Goal: Ask a question: Seek information or help from site administrators or community

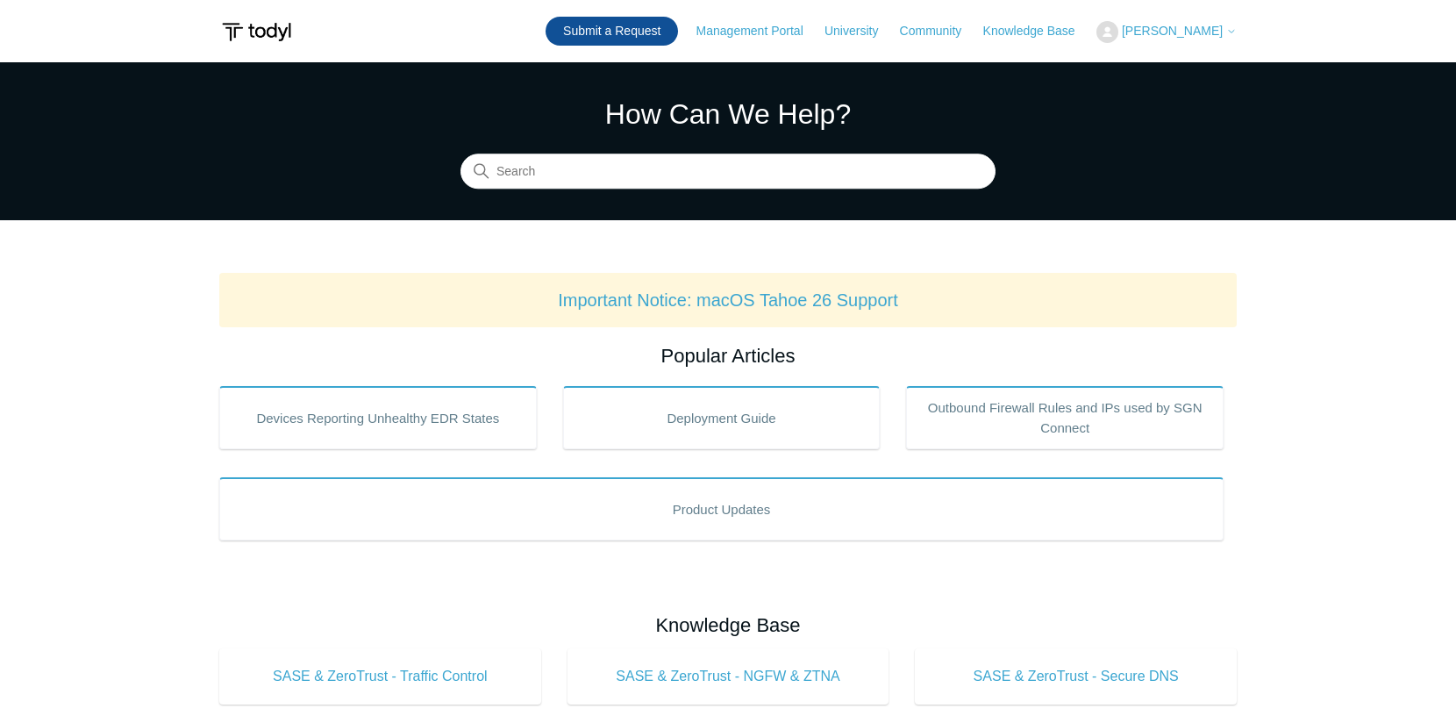
click at [624, 27] on link "Submit a Request" at bounding box center [612, 31] width 132 height 29
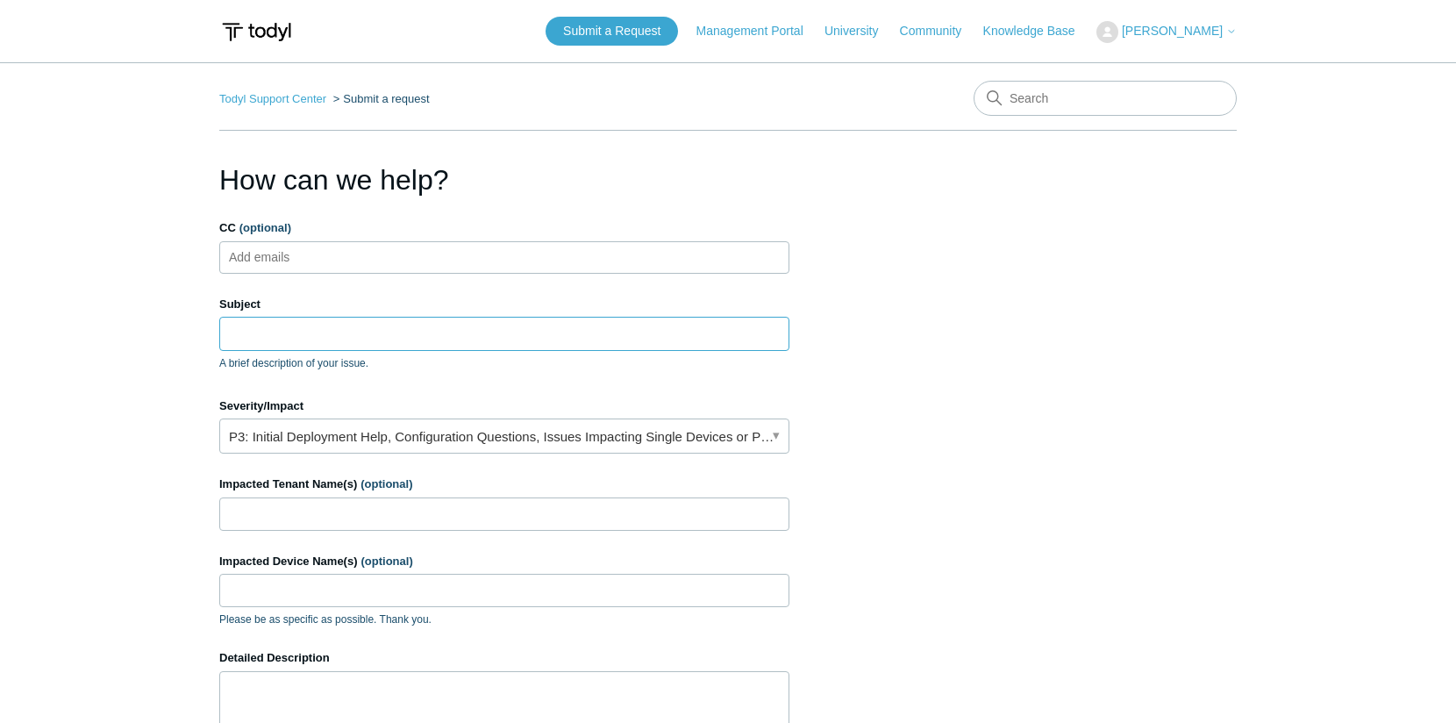
click at [347, 347] on input "Subject" at bounding box center [504, 333] width 570 height 33
click at [538, 333] on input "Issues with Microsoft 365 missing permissions" at bounding box center [504, 333] width 570 height 33
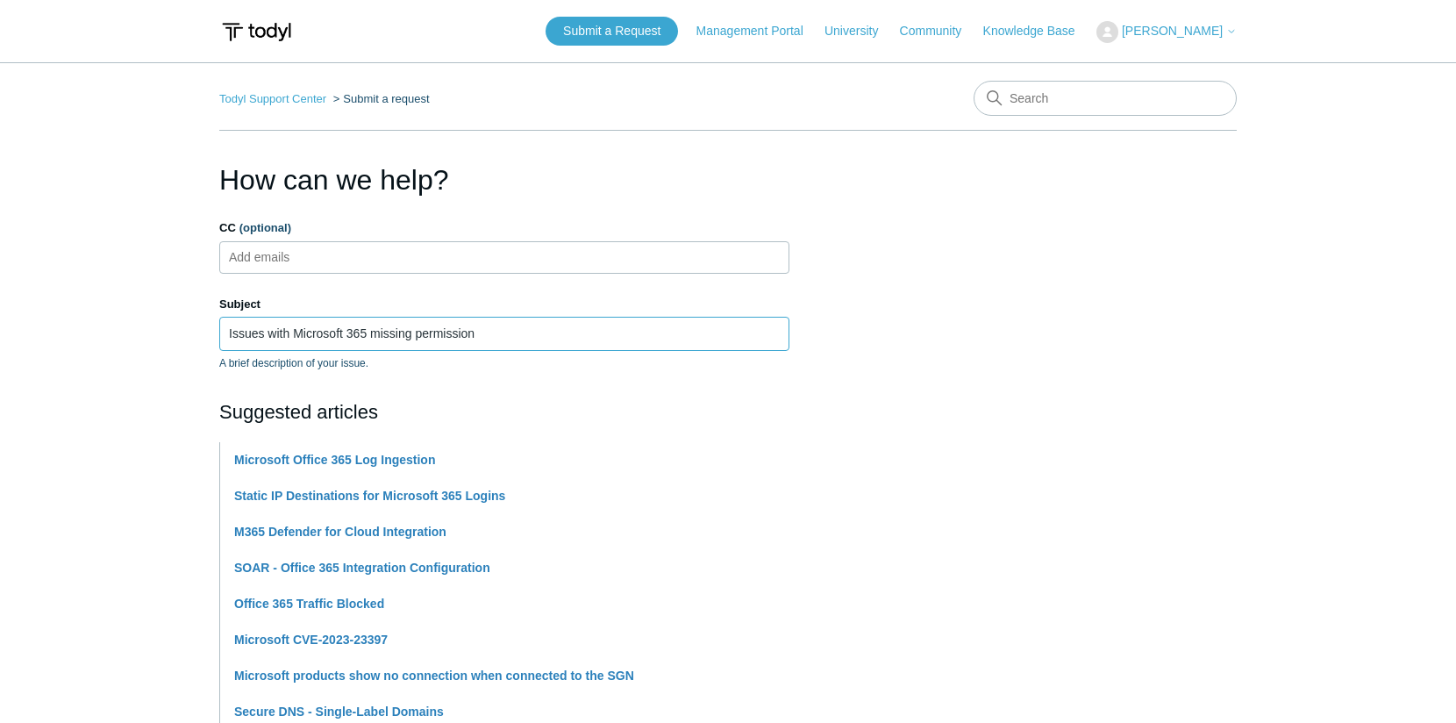
type input "Issues with Microsoft 365 missing permissions"
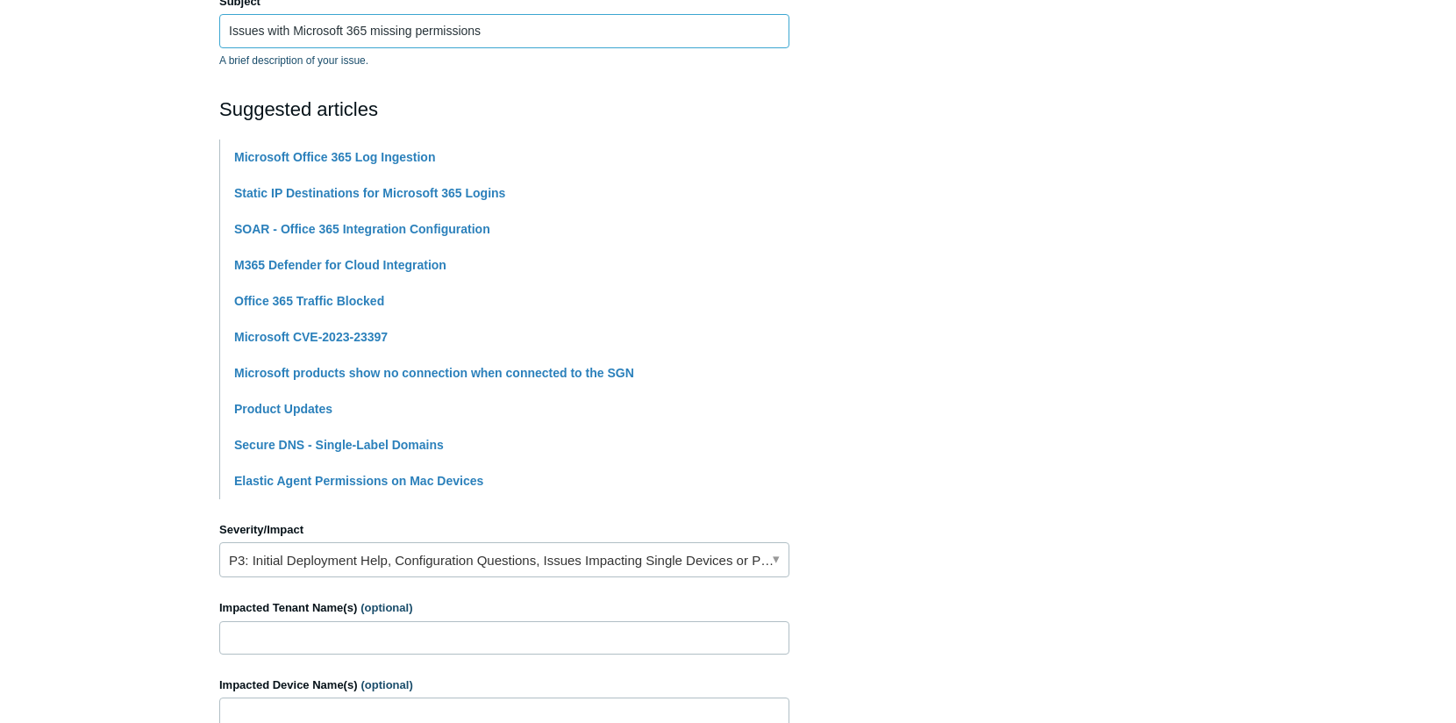
scroll to position [439, 0]
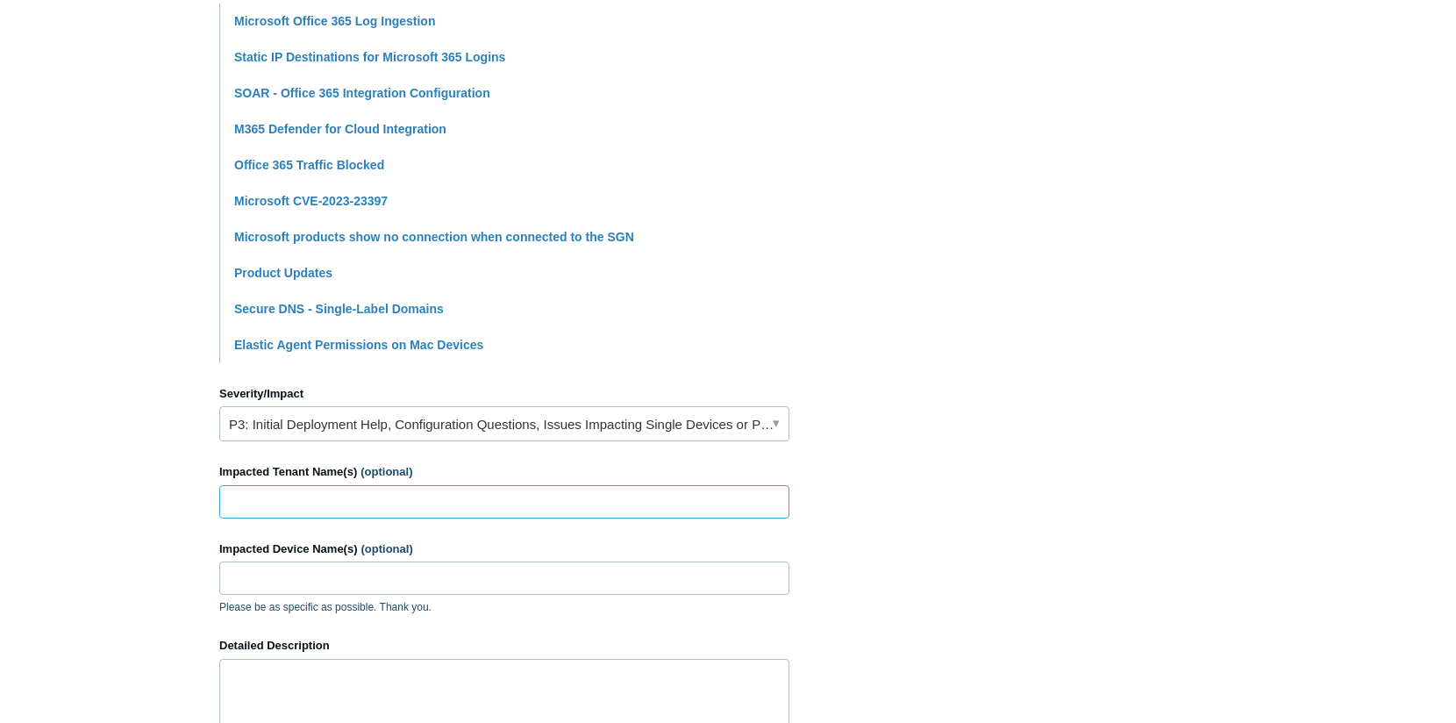
click at [413, 490] on input "Impacted Tenant Name(s) (optional)" at bounding box center [504, 501] width 570 height 33
type input "Multiple Tenants"
click at [317, 582] on input "Impacted Device Name(s) (optional)" at bounding box center [504, 577] width 570 height 33
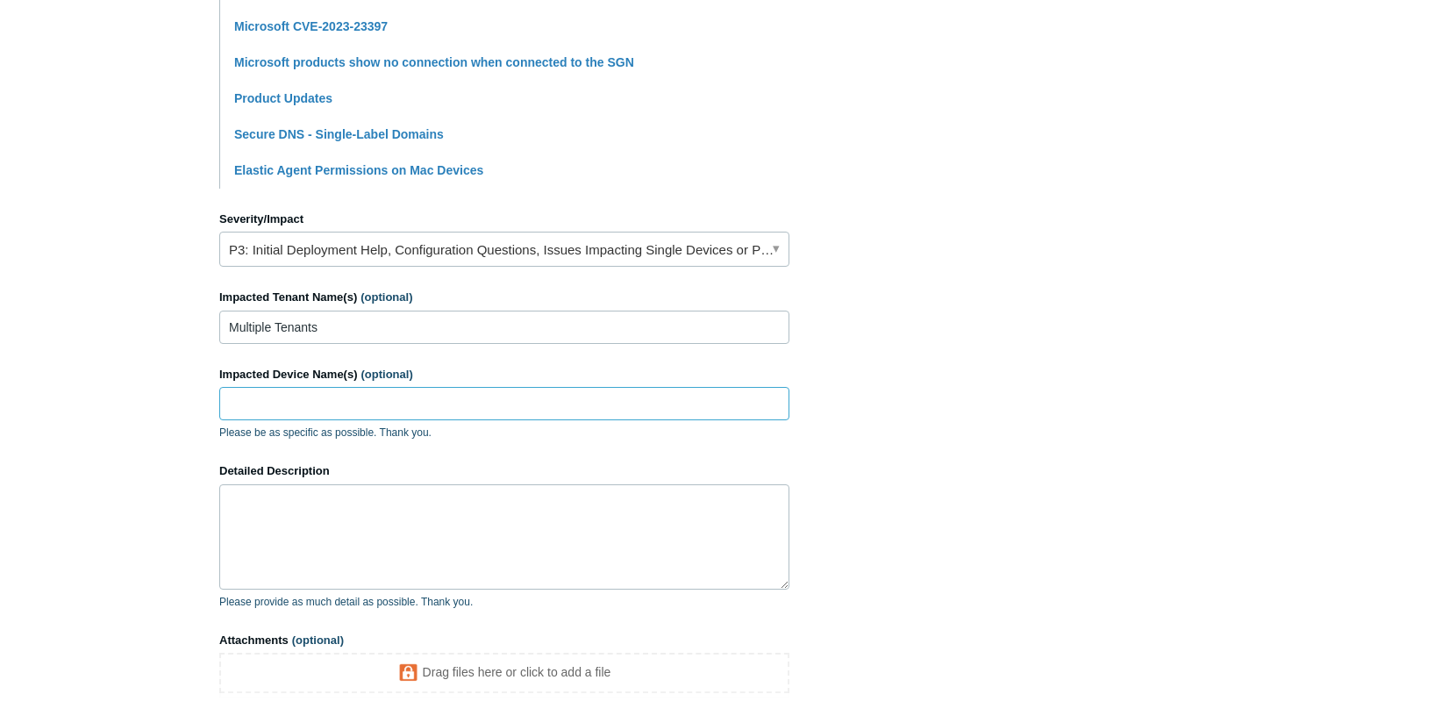
scroll to position [614, 0]
click at [397, 521] on textarea "Detailed Description" at bounding box center [504, 535] width 570 height 105
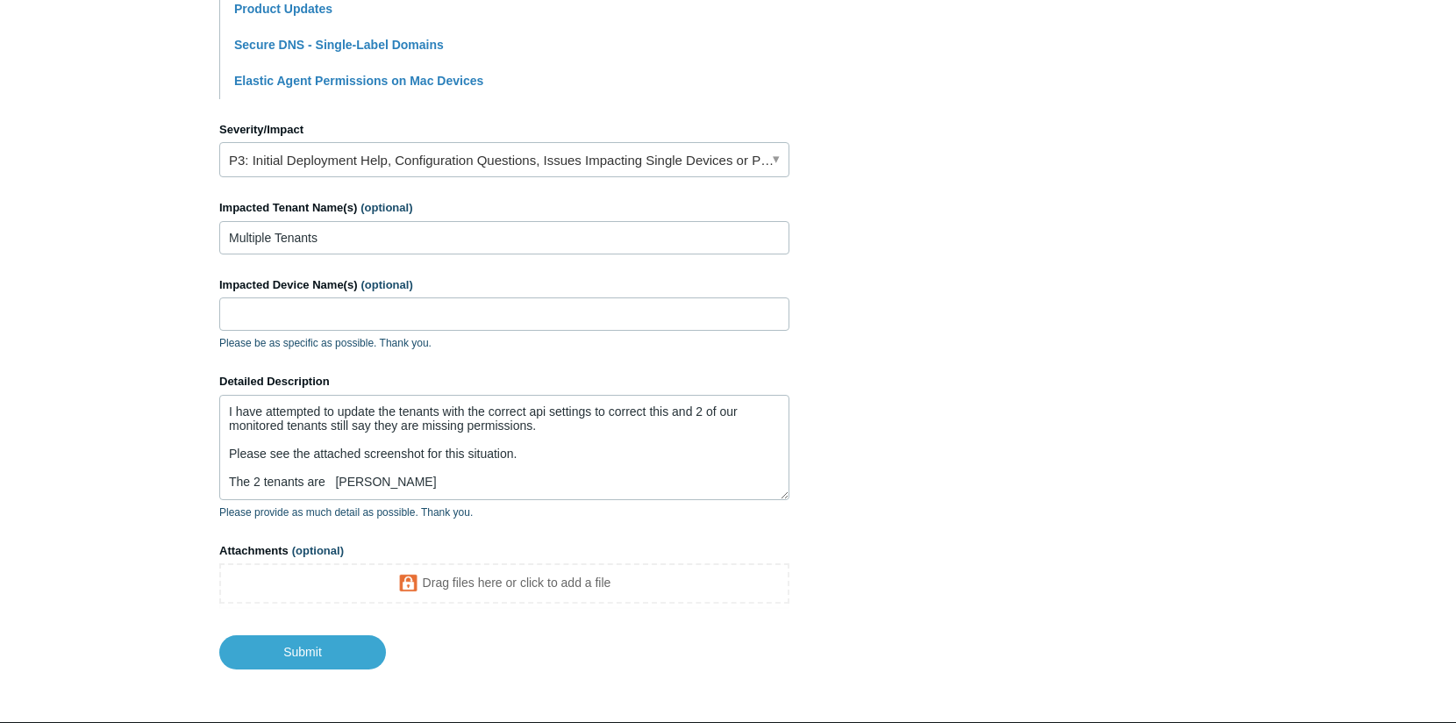
scroll to position [771, 0]
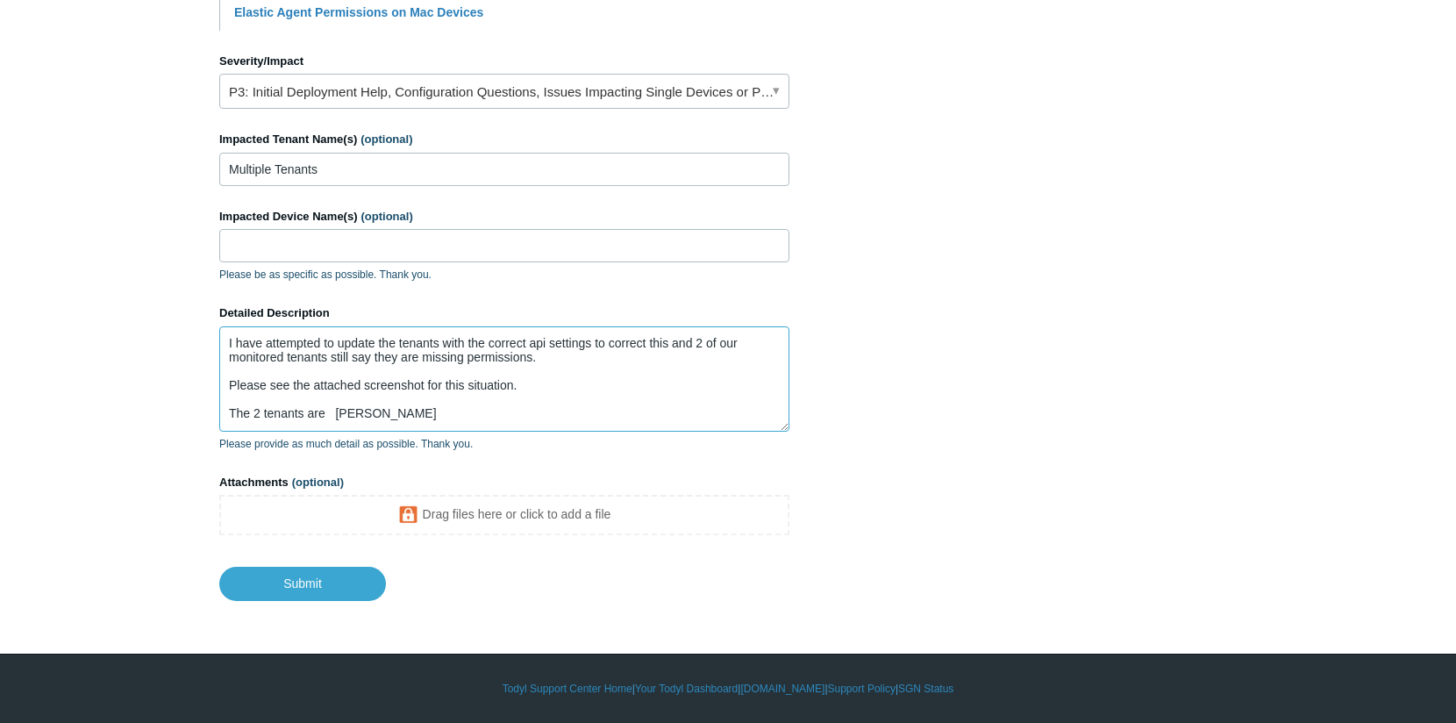
click at [289, 406] on textarea "I have attempted to update the tenants with the correct api settings to correct…" at bounding box center [504, 378] width 570 height 105
click at [294, 422] on textarea "I have attempted to update the tenants with the correct api settings to correct…" at bounding box center [504, 378] width 570 height 105
click at [344, 421] on textarea "I have attempted to update the tenants with the correct api settings to correct…" at bounding box center [504, 378] width 570 height 105
click at [443, 410] on textarea "I have attempted to update the tenants with the correct api settings to correct…" at bounding box center [504, 378] width 570 height 105
click at [446, 400] on textarea "I have attempted to update the tenants with the correct api settings to correct…" at bounding box center [504, 378] width 570 height 105
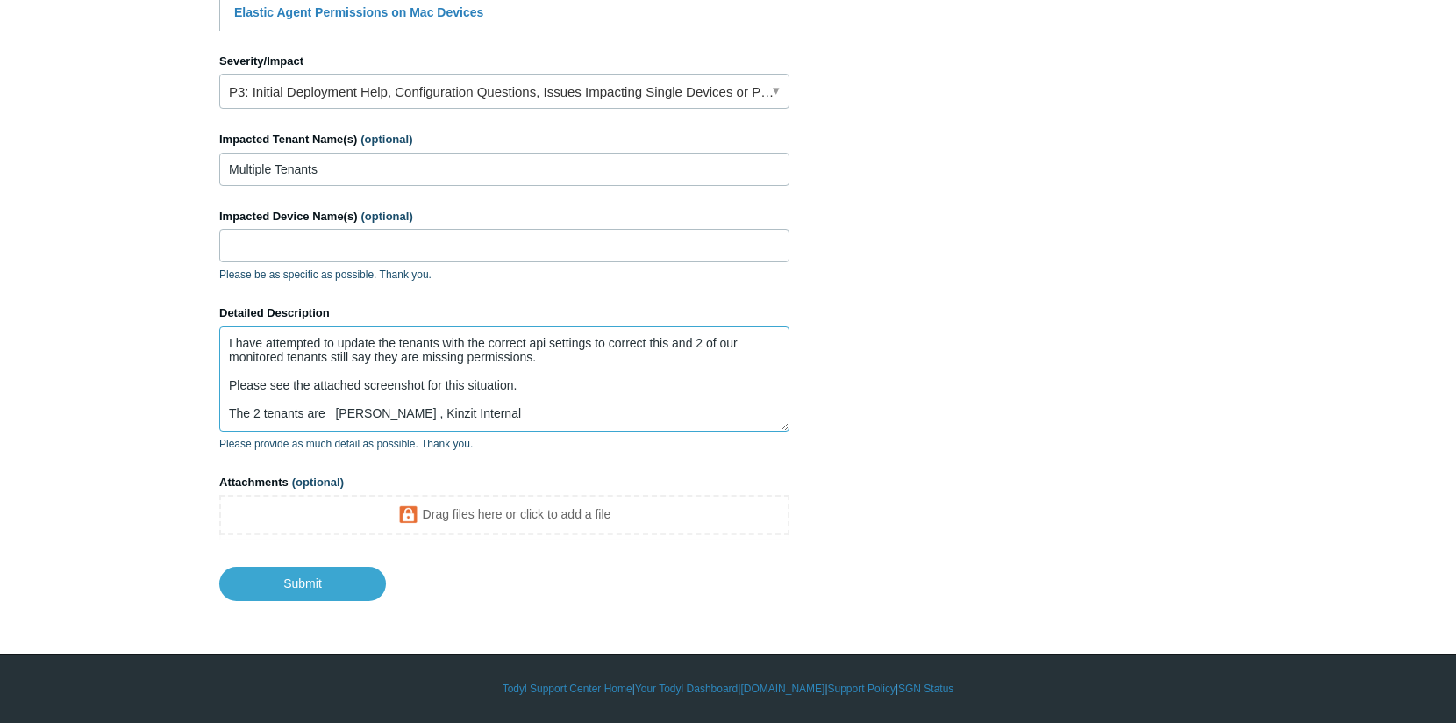
click at [465, 398] on textarea "I have attempted to update the tenants with the correct api settings to correct…" at bounding box center [504, 378] width 570 height 105
click at [599, 405] on textarea "I have attempted to update the tenants with the correct api settings to correct…" at bounding box center [504, 378] width 570 height 105
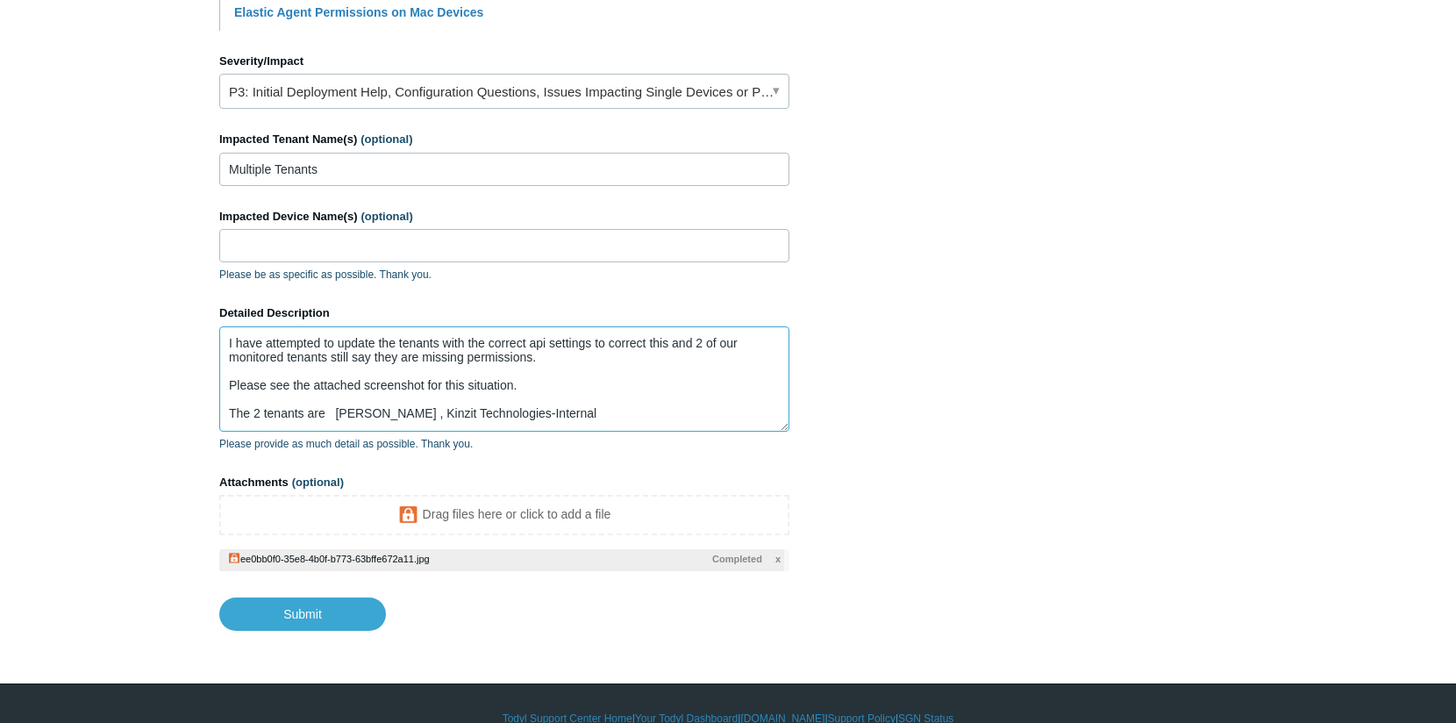
click at [626, 406] on textarea "I have attempted to update the tenants with the correct api settings to correct…" at bounding box center [504, 378] width 570 height 105
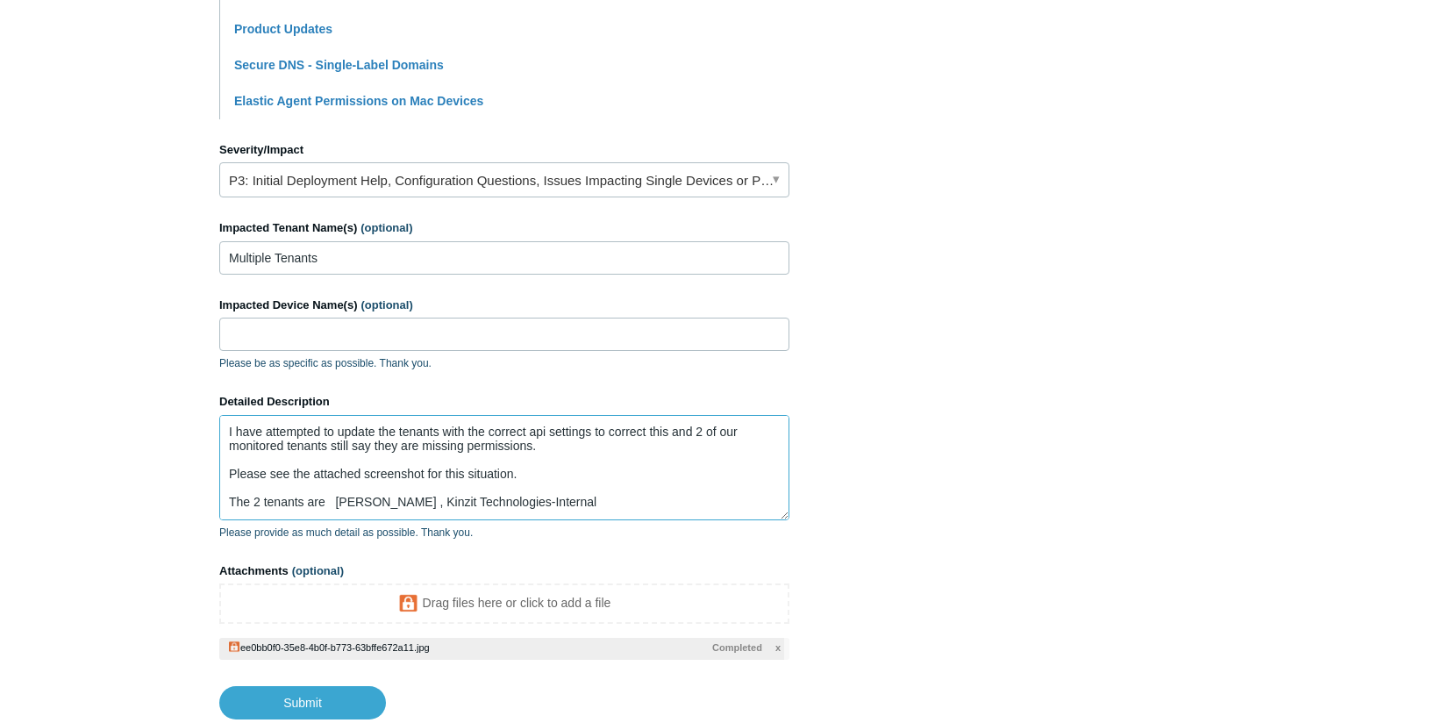
scroll to position [596, 0]
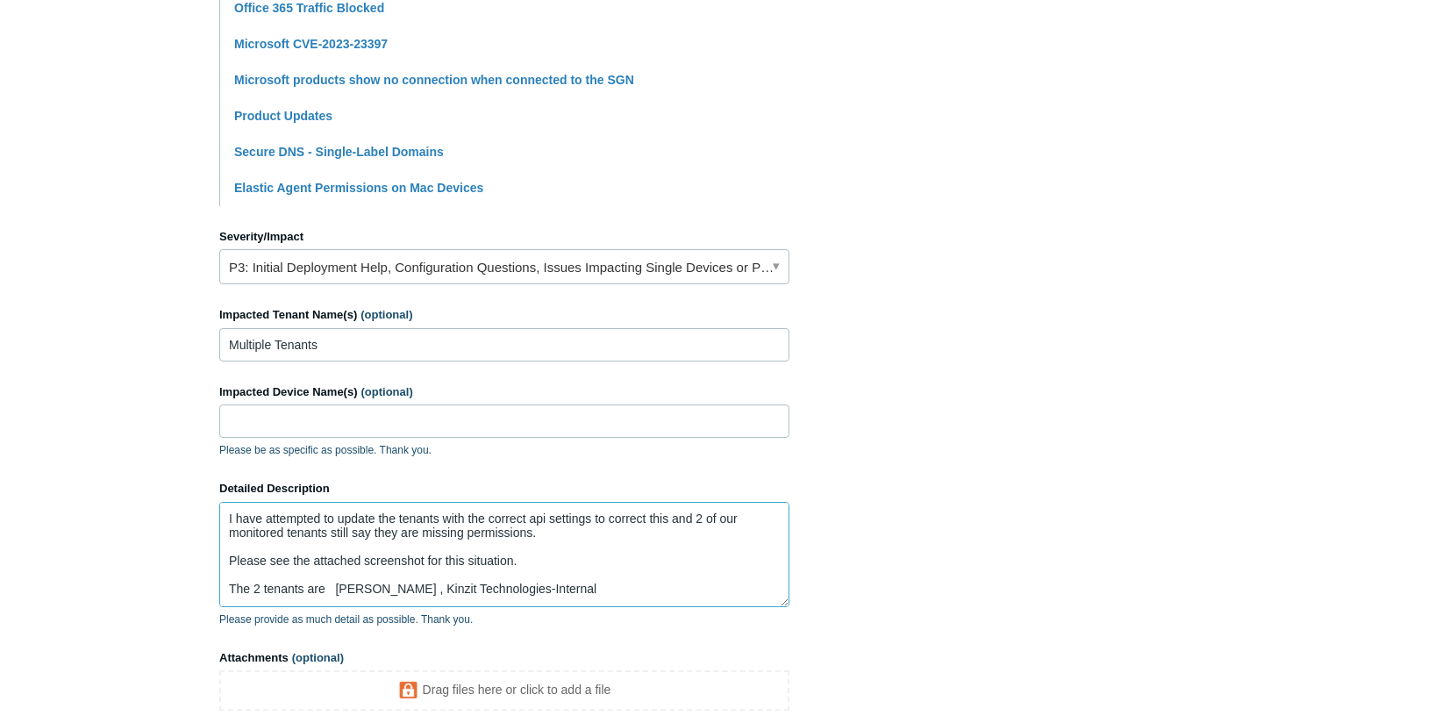
click at [584, 540] on textarea "I have attempted to update the tenants with the correct api settings to correct…" at bounding box center [504, 554] width 570 height 105
click at [584, 586] on textarea "I have attempted to update the tenants with the correct api settings to correct…" at bounding box center [504, 554] width 570 height 105
click at [450, 566] on textarea "I have attempted to update the tenants with the correct api settings to correct…" at bounding box center [504, 554] width 570 height 105
paste textarea "https://support.todyl.com/hc/en-us/articles/28485733513235-SOAR-Office-365-Inte…"
click at [416, 573] on textarea "I have attempted to update the tenants with the correct api settings to correct…" at bounding box center [504, 554] width 570 height 105
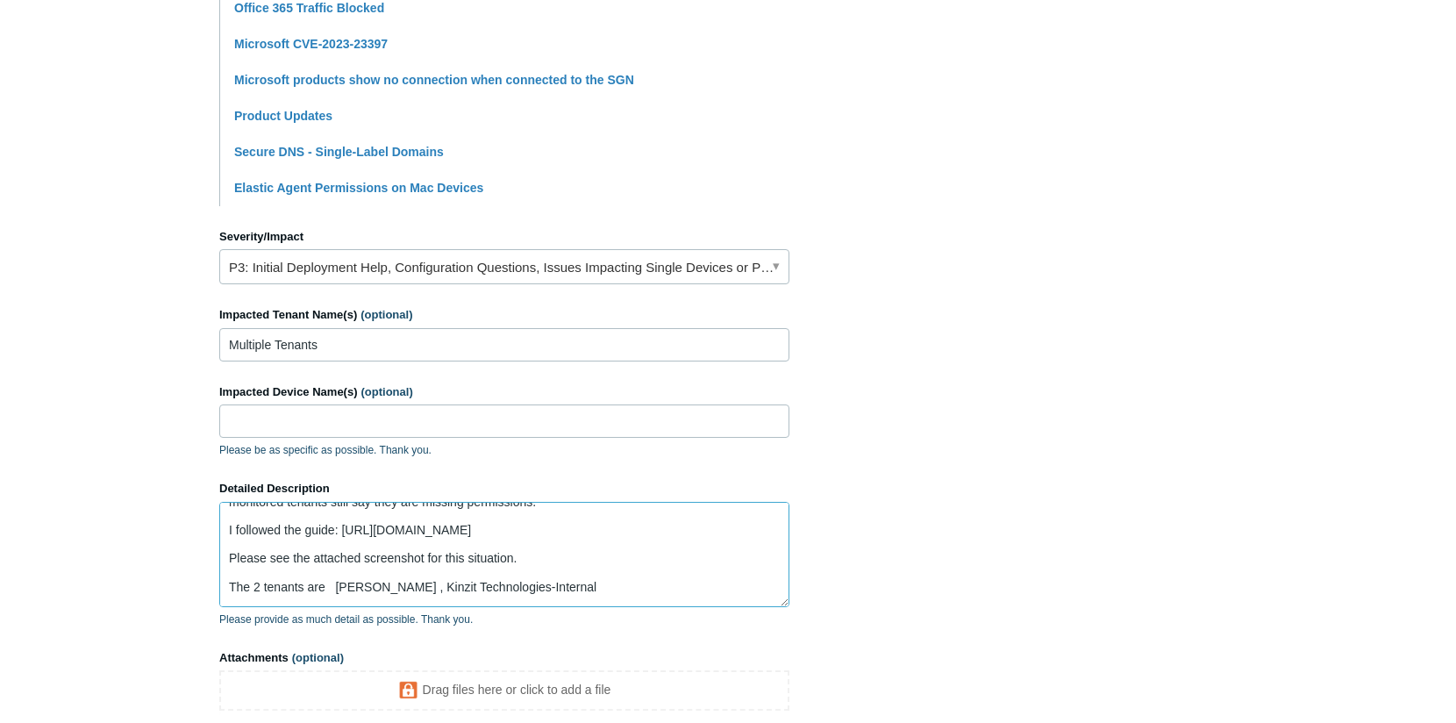
scroll to position [0, 0]
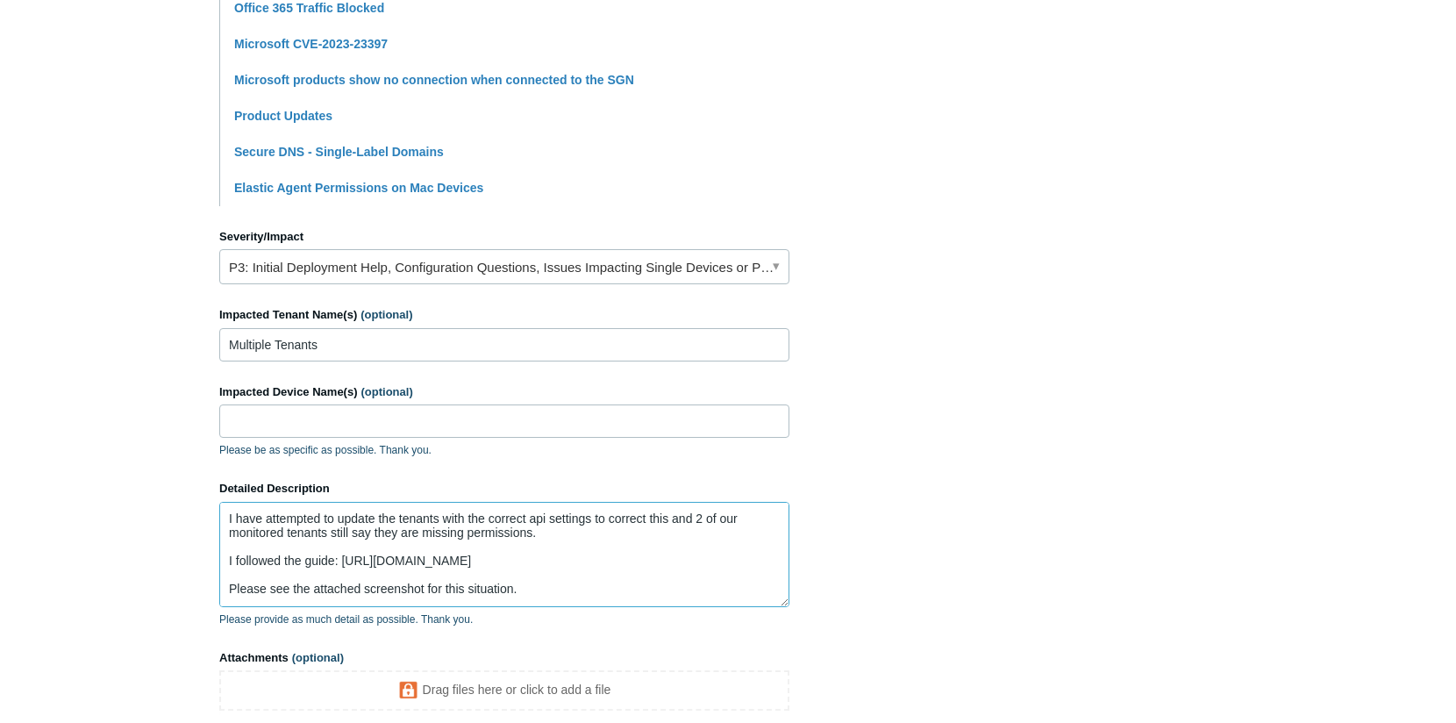
click at [297, 560] on textarea "I have attempted to update the tenants with the correct api settings to correct…" at bounding box center [504, 554] width 570 height 105
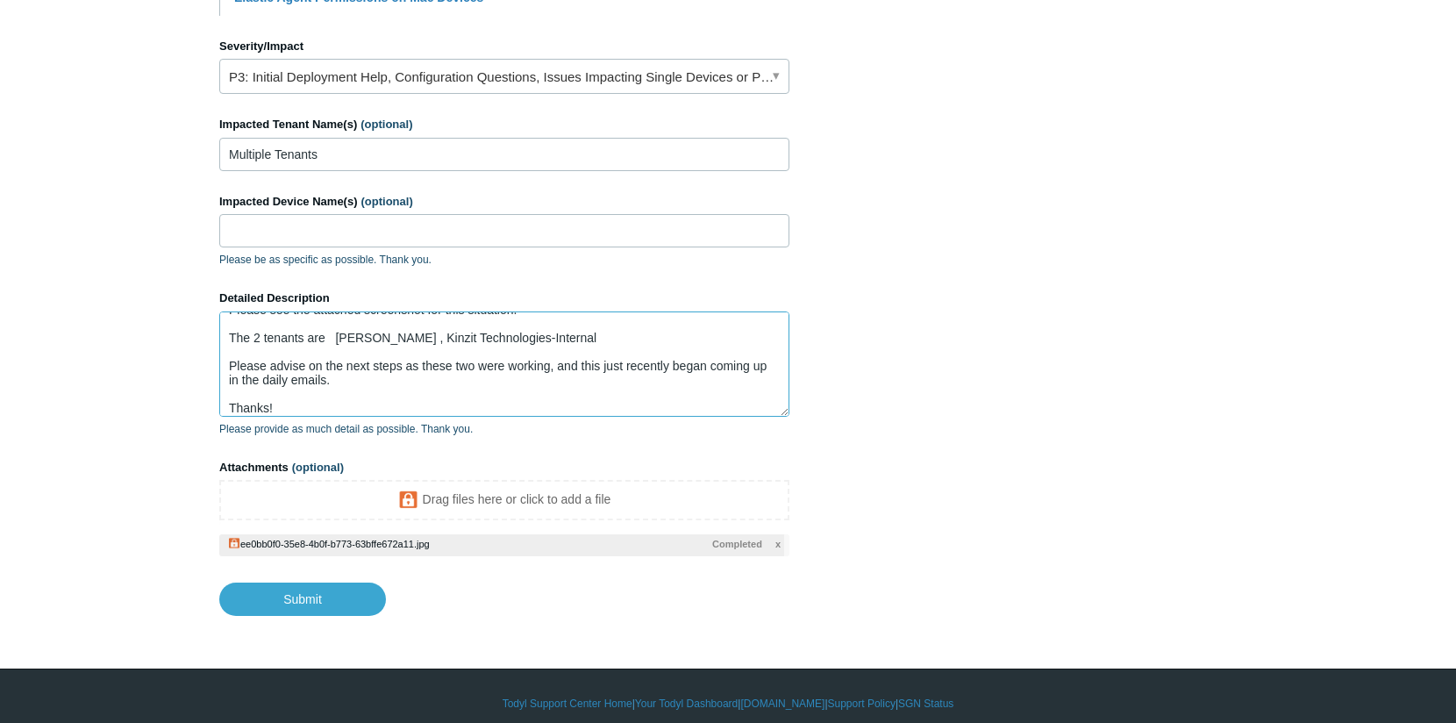
scroll to position [801, 0]
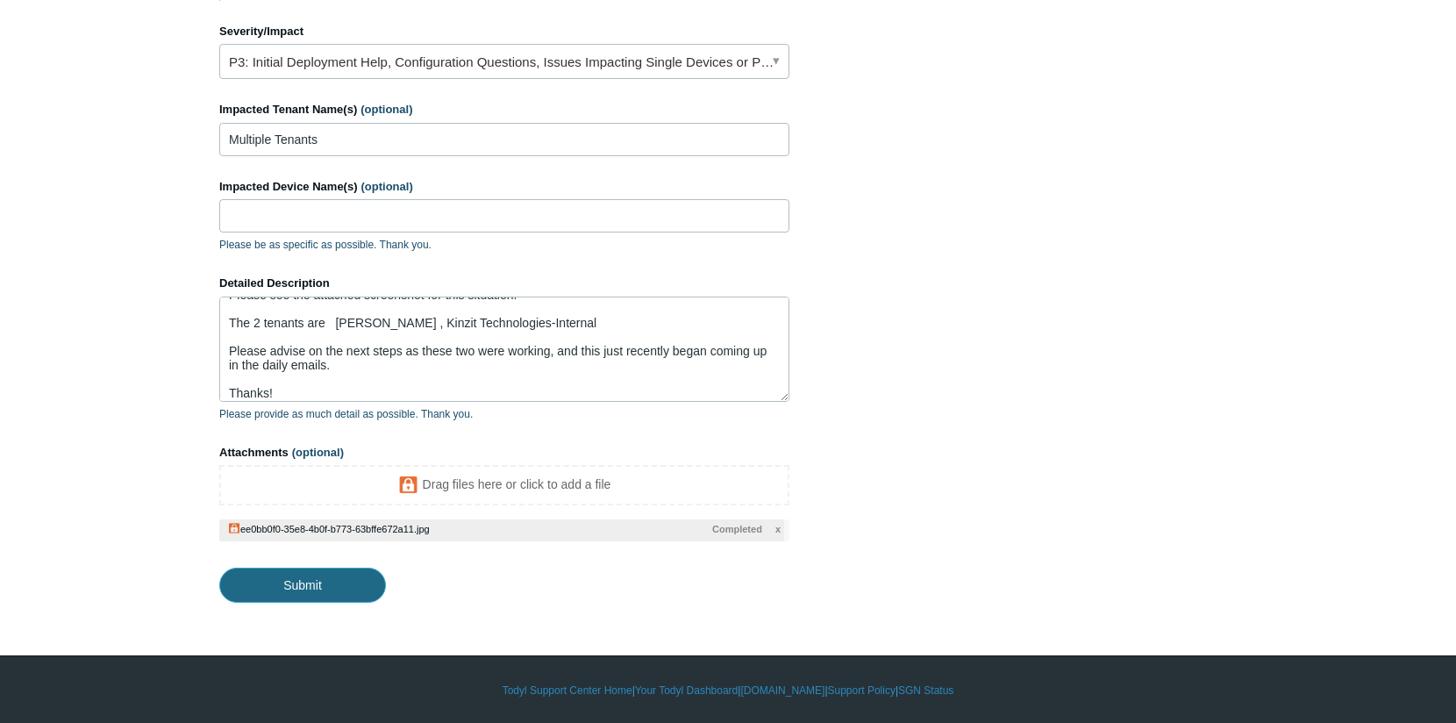
click at [304, 571] on input "Submit" at bounding box center [302, 585] width 167 height 35
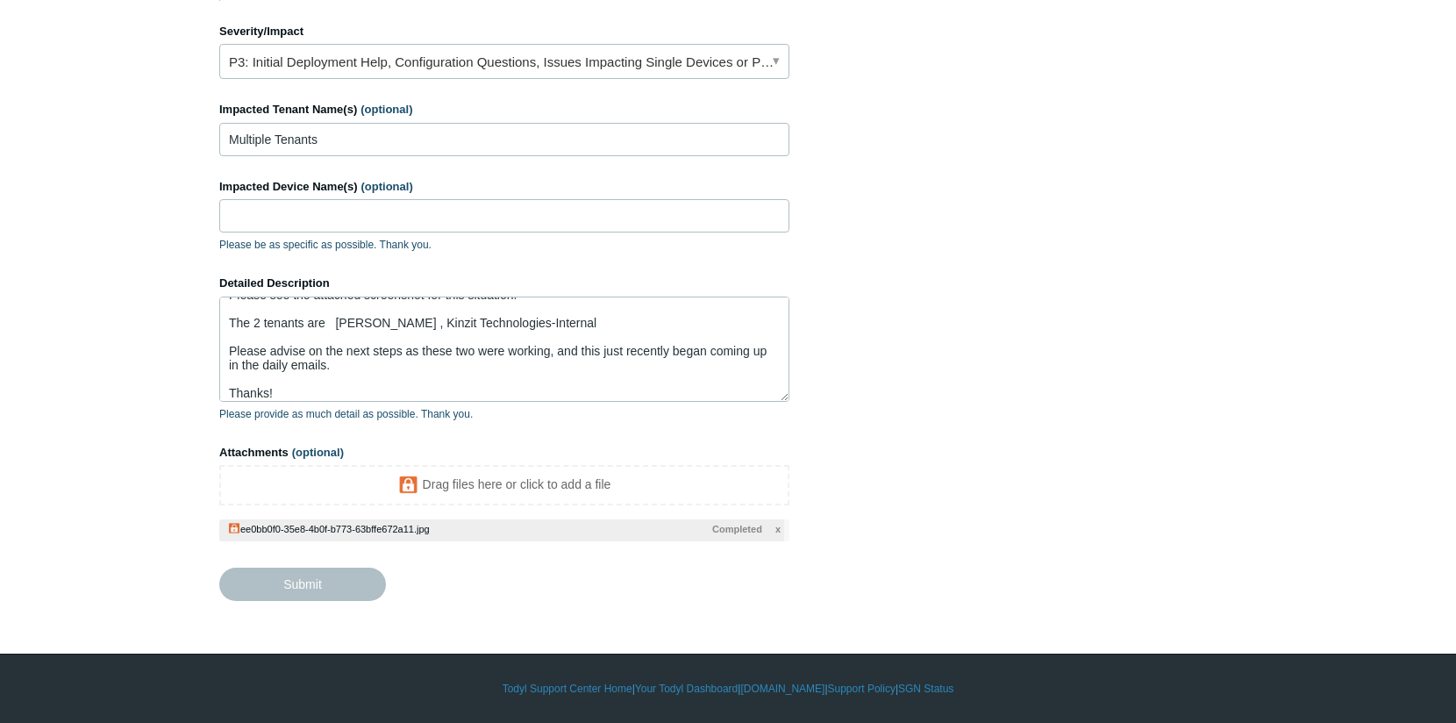
type textarea "I have attempted to update the tenants with the correct api settings to correct…"
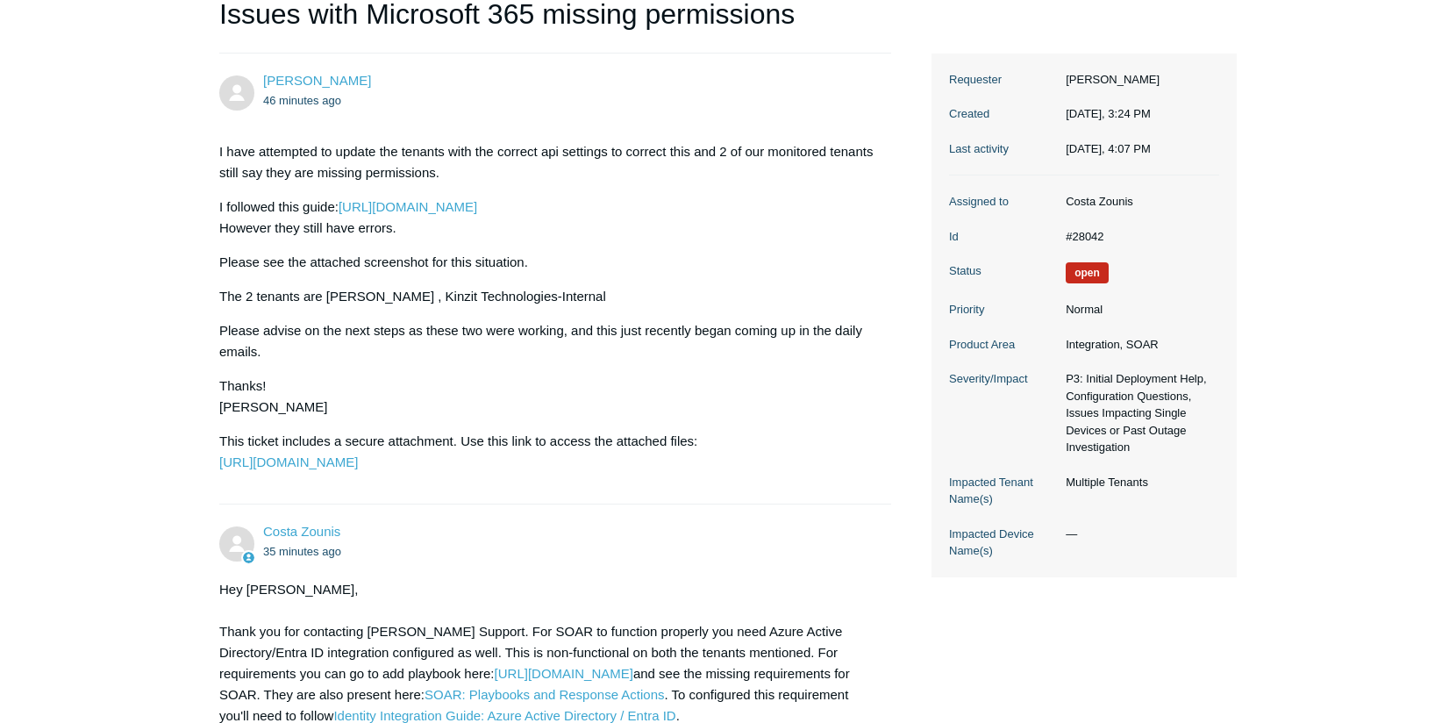
scroll to position [455, 0]
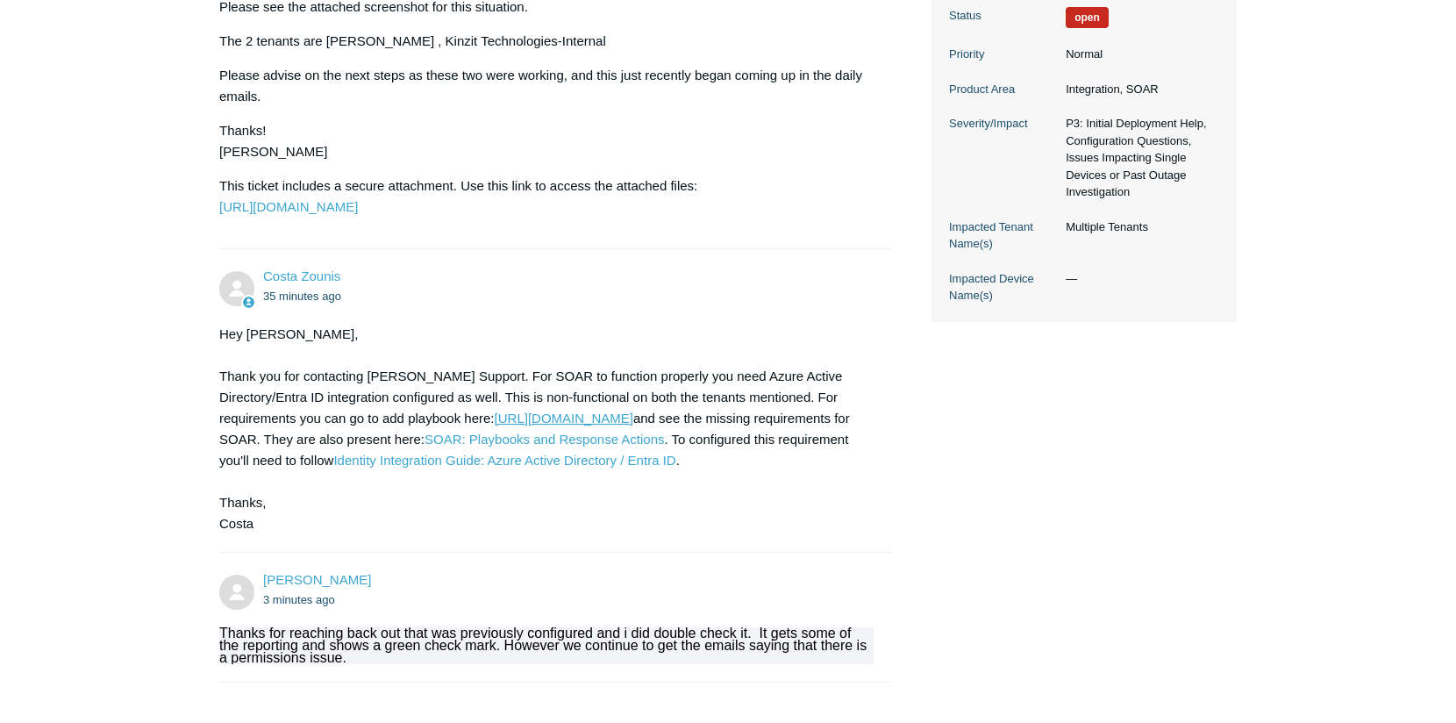
click at [569, 426] on link "[URL][DOMAIN_NAME]" at bounding box center [564, 418] width 139 height 15
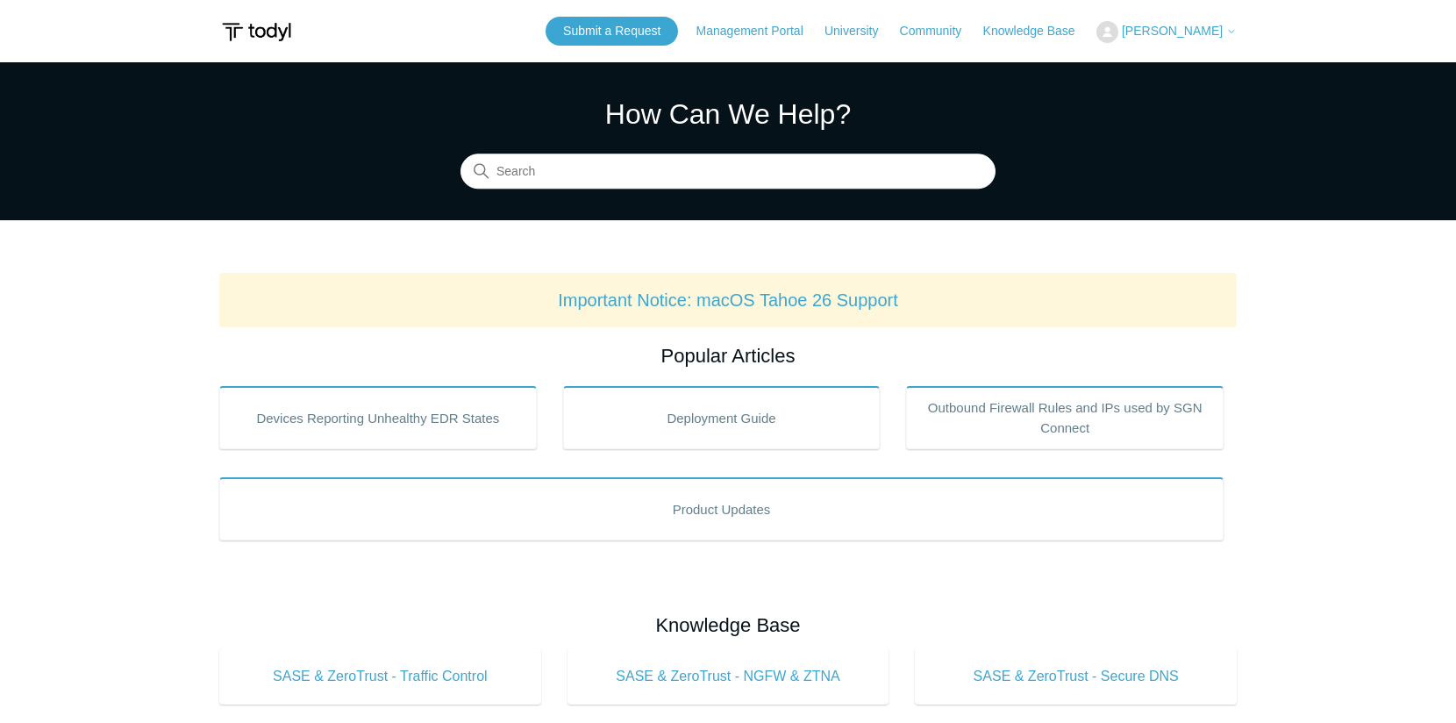
click at [1172, 31] on span "[PERSON_NAME]" at bounding box center [1172, 31] width 101 height 14
click at [1190, 57] on link "My Support Requests" at bounding box center [1183, 69] width 171 height 31
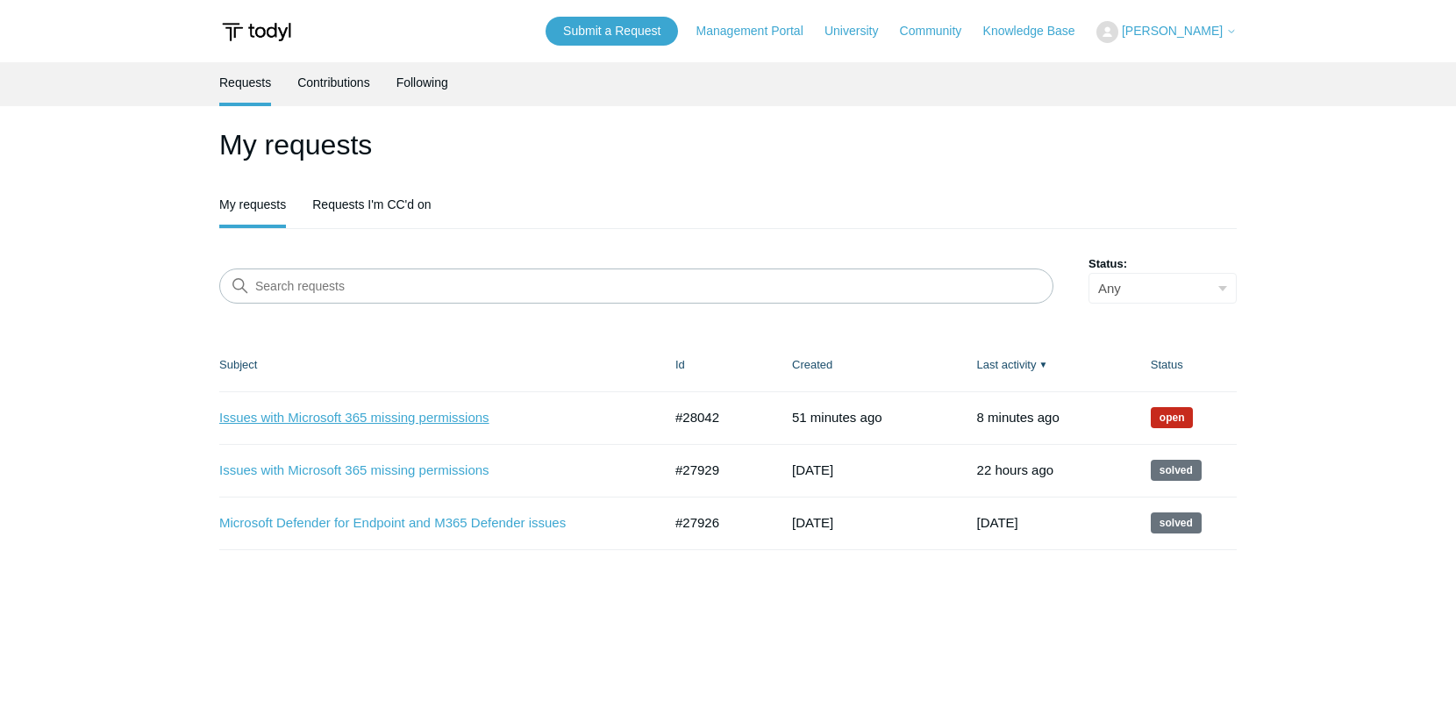
click at [355, 418] on link "Issues with Microsoft 365 missing permissions" at bounding box center [427, 418] width 417 height 20
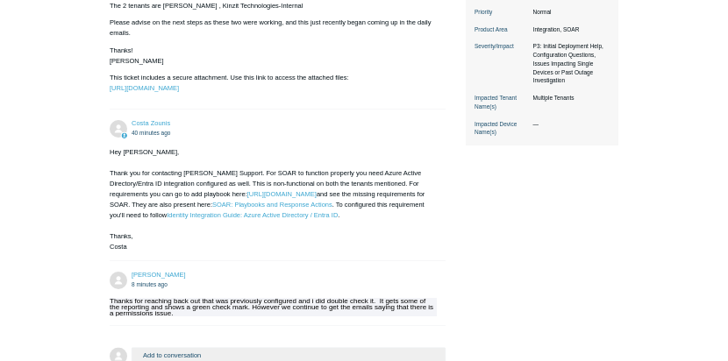
scroll to position [526, 0]
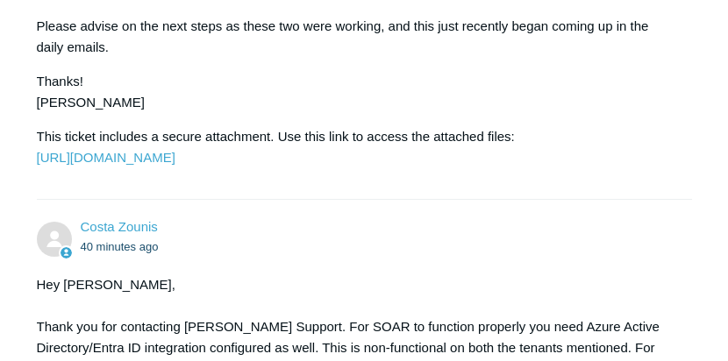
click at [208, 135] on div "I have attempted to update the tenants with the correct api settings to correct…" at bounding box center [356, 3] width 638 height 332
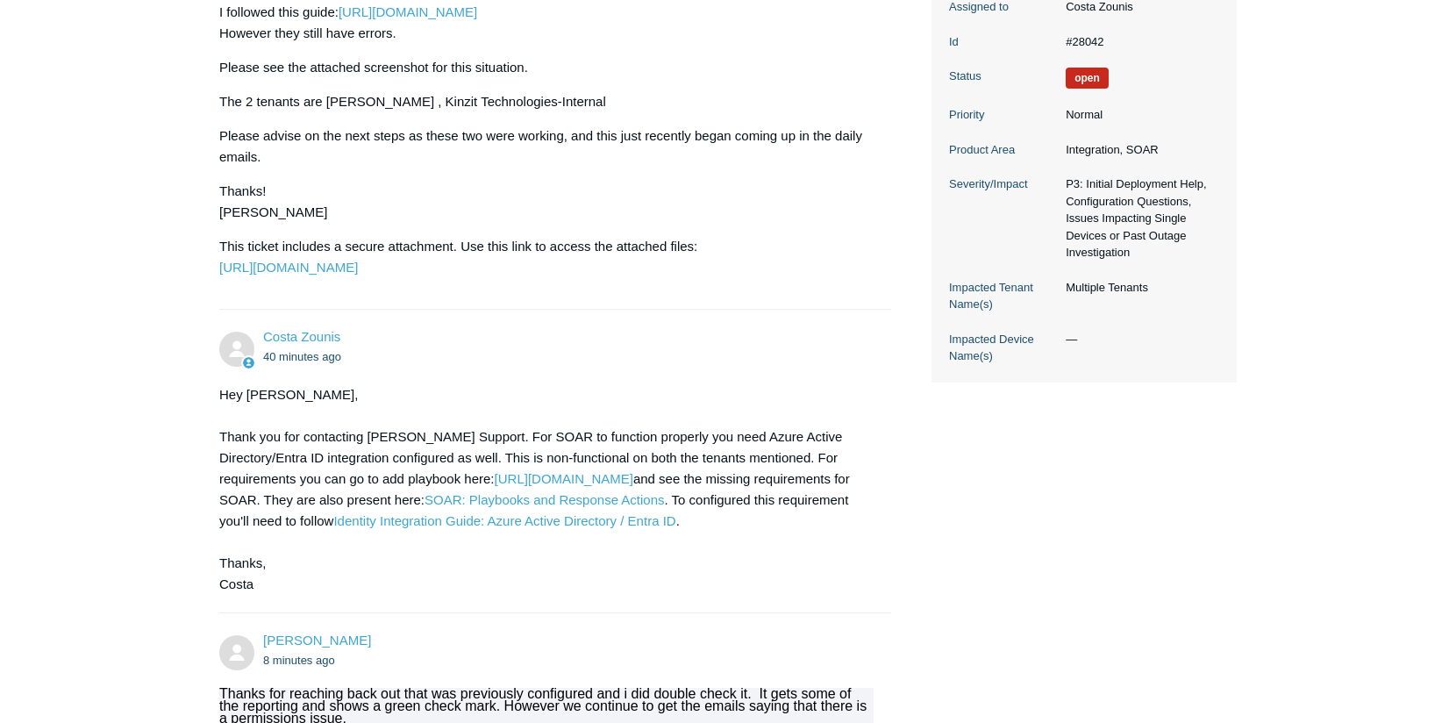
scroll to position [0, 0]
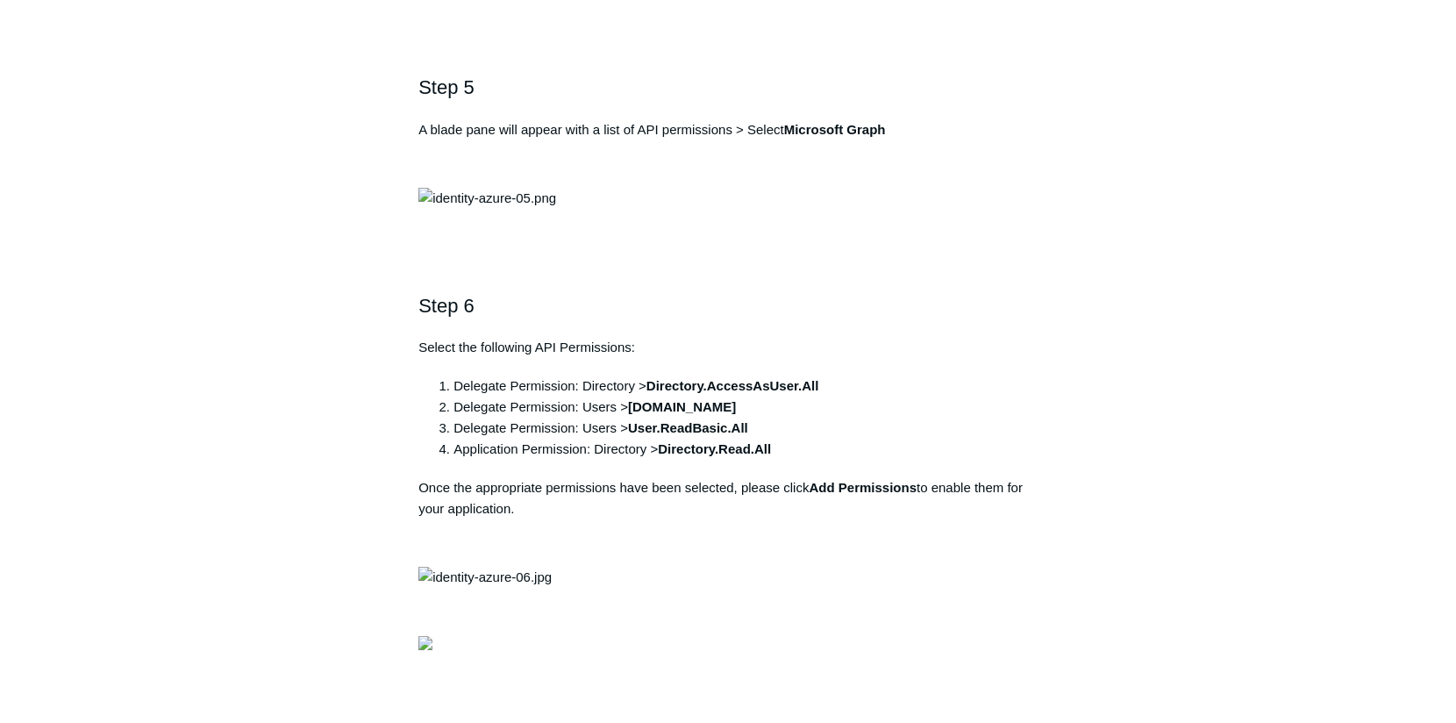
scroll to position [1667, 0]
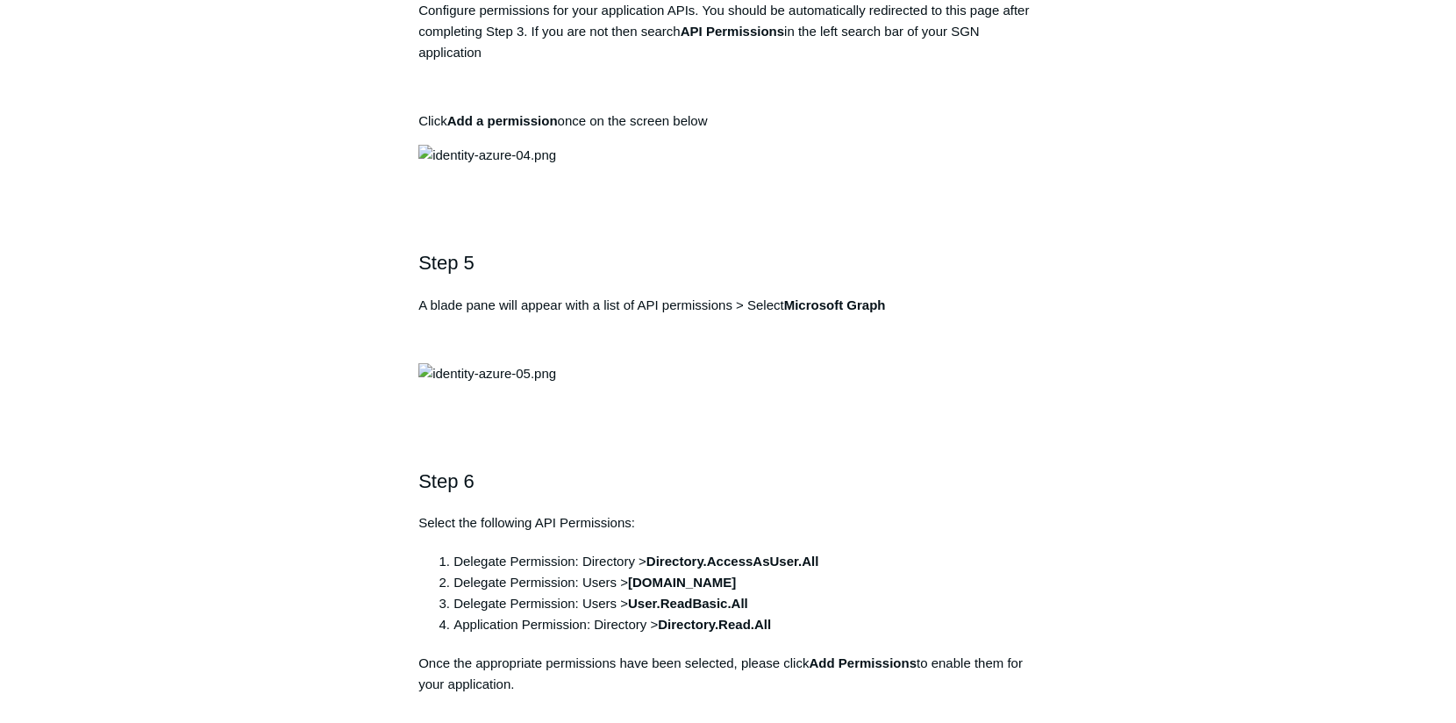
drag, startPoint x: 737, startPoint y: 308, endPoint x: 412, endPoint y: 321, distance: 324.9
copy pre "[URL][DOMAIN_NAME]"
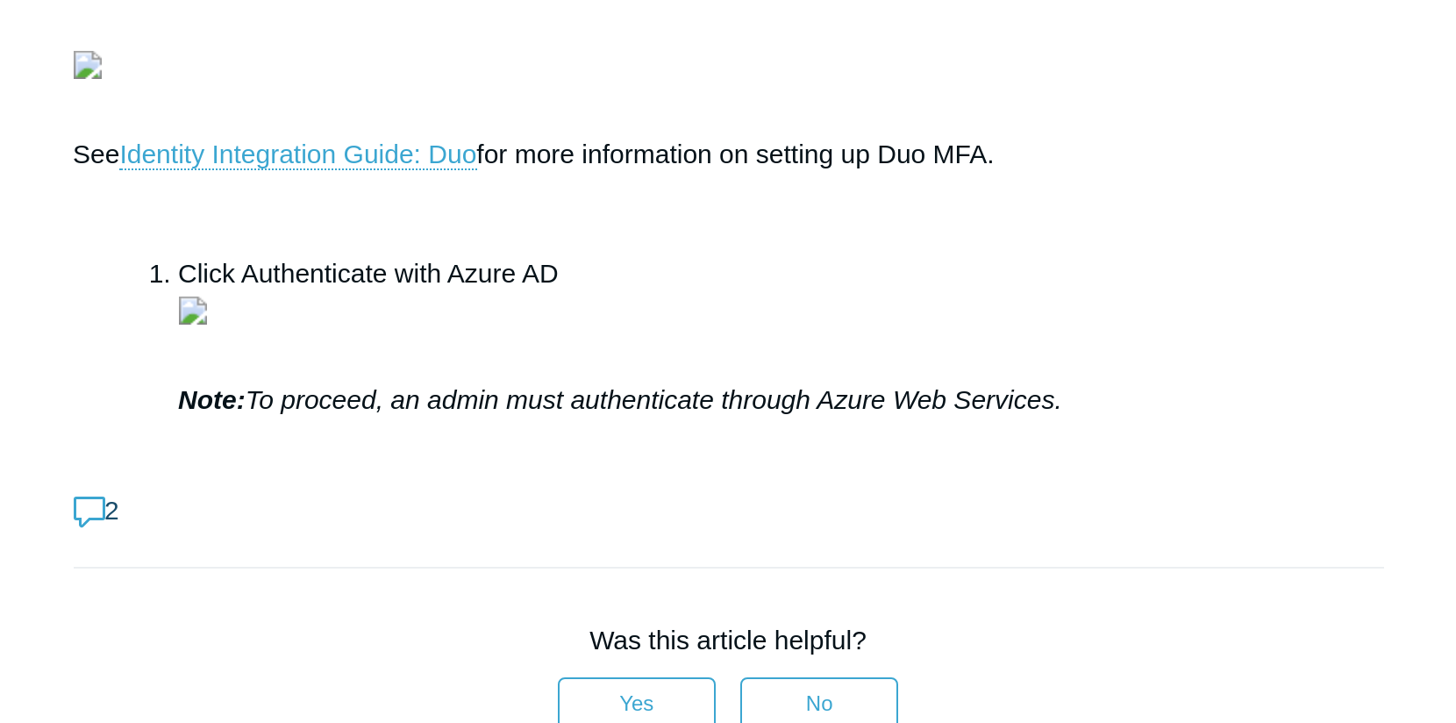
scroll to position [5643, 0]
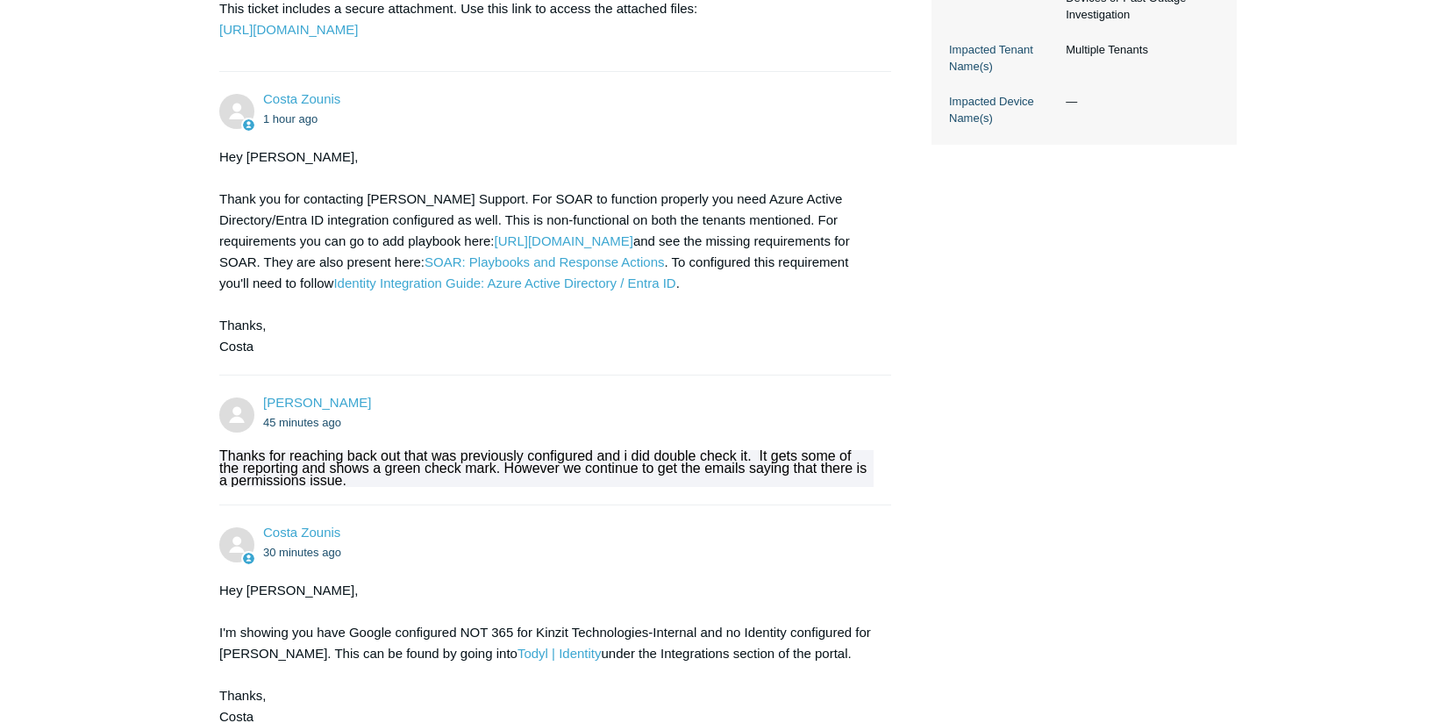
scroll to position [608, 0]
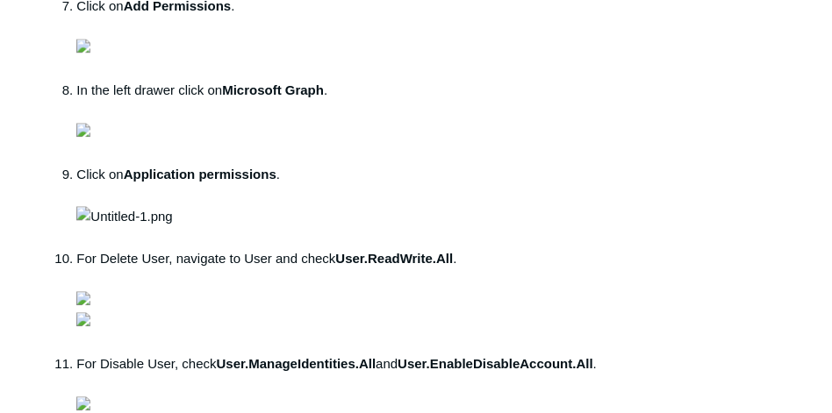
scroll to position [814, 0]
